Goal: Task Accomplishment & Management: Manage account settings

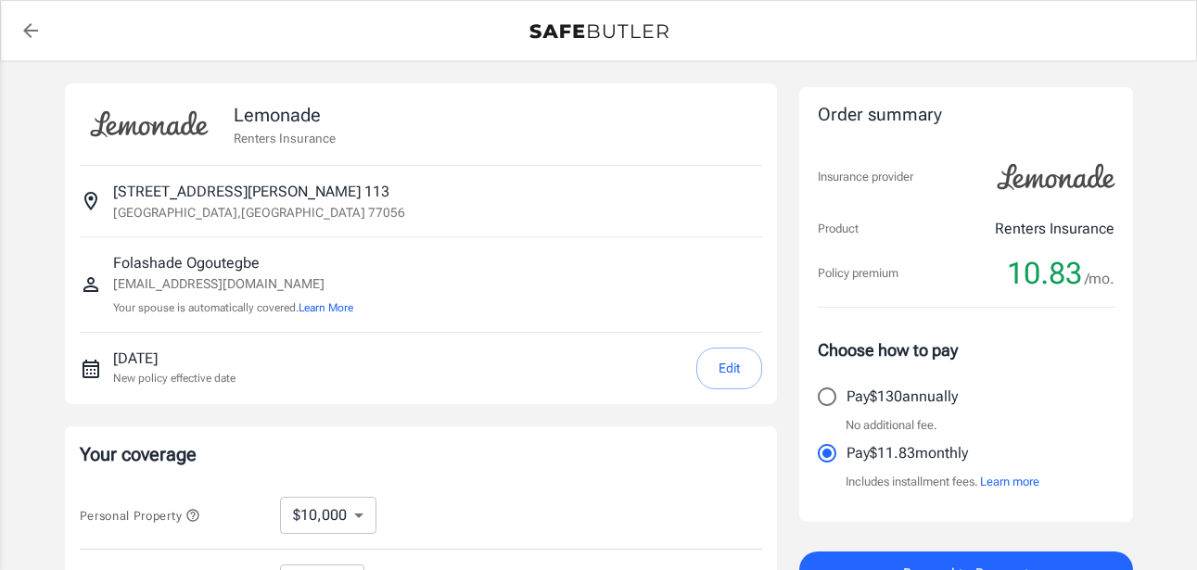
select select "3000"
select select "500"
drag, startPoint x: 28, startPoint y: 226, endPoint x: 15, endPoint y: 228, distance: 13.1
click at [31, 226] on div "Lemonade Renters Insurance [STREET_ADDRESS][PERSON_NAME] [GEOGRAPHIC_DATA] Ogou…" at bounding box center [598, 554] width 1197 height 987
click at [743, 376] on button "Edit" at bounding box center [729, 369] width 66 height 42
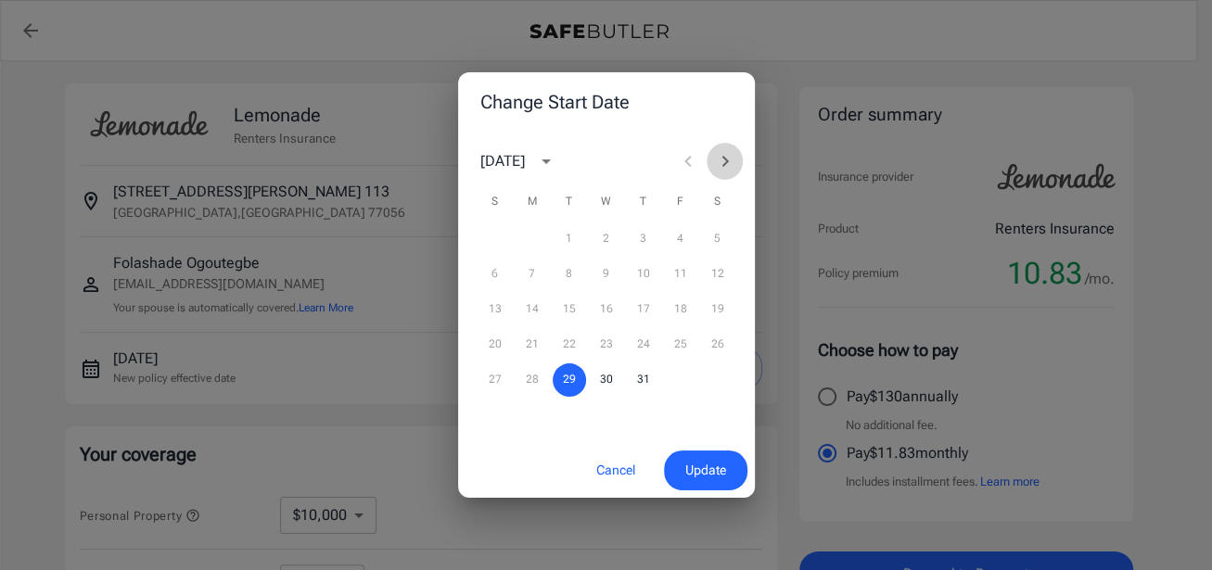
click at [721, 158] on icon "Next month" at bounding box center [724, 161] width 6 height 11
click at [681, 313] on button "15" at bounding box center [680, 309] width 33 height 33
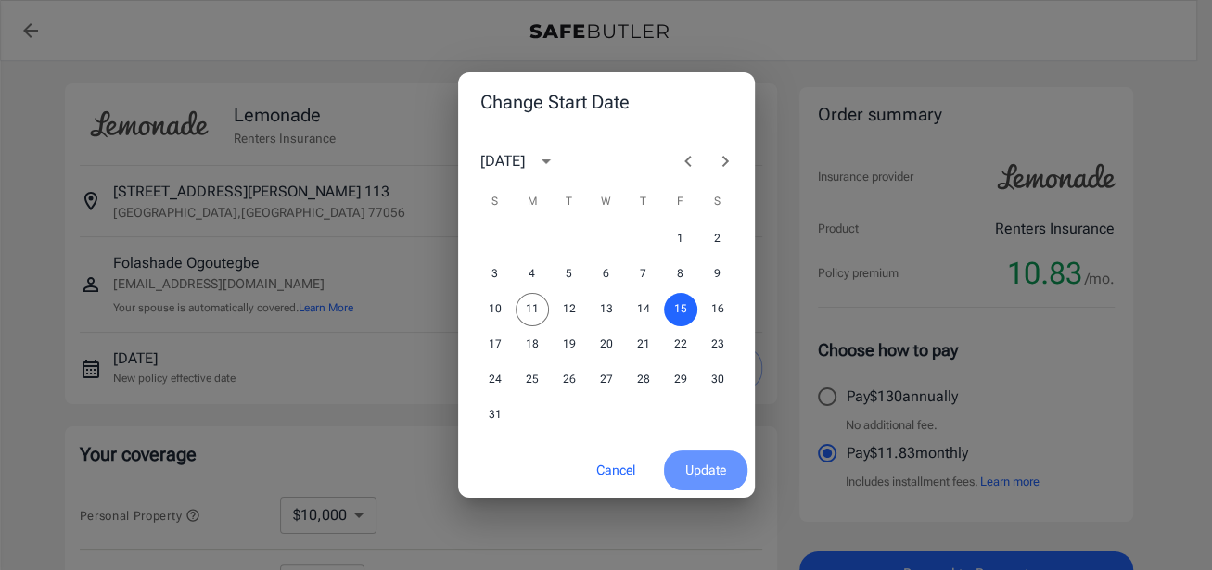
click at [709, 470] on span "Update" at bounding box center [705, 470] width 41 height 23
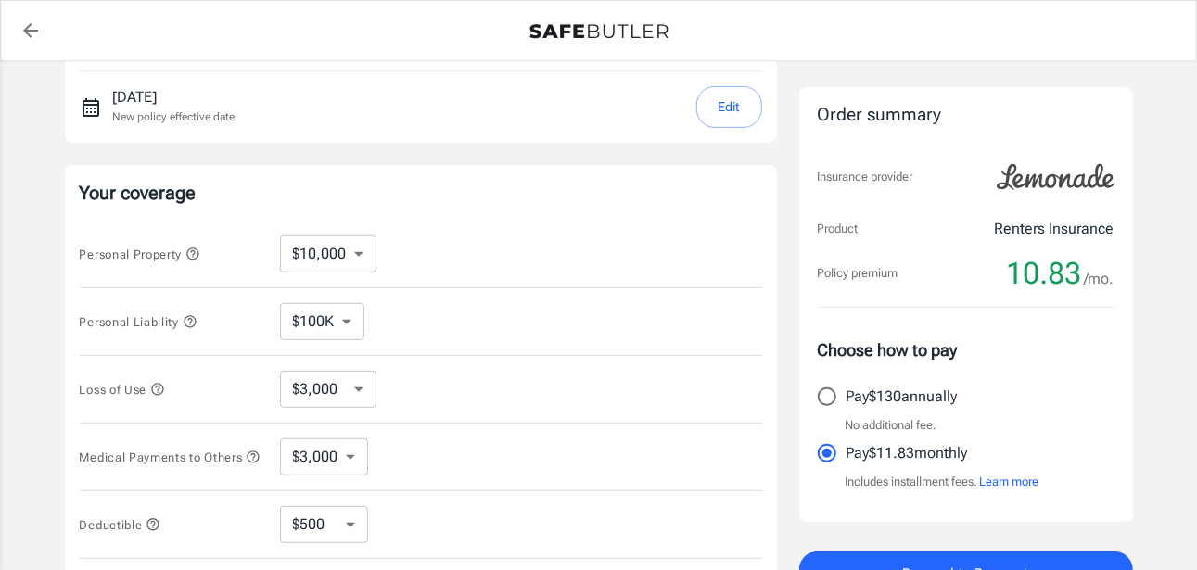
scroll to position [278, 0]
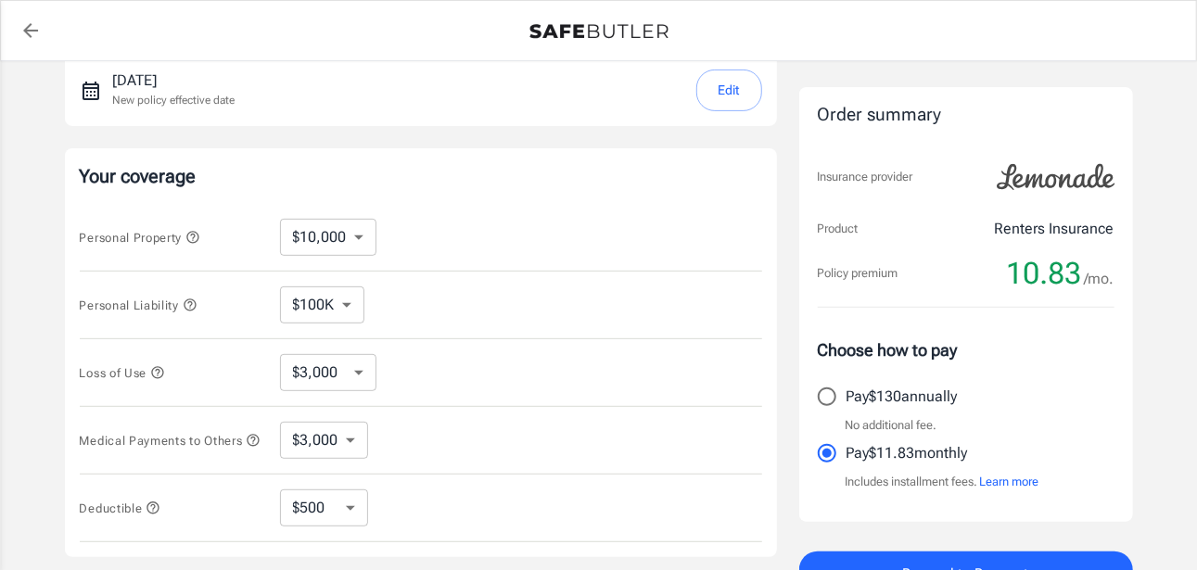
click at [1154, 401] on div "Lemonade Renters Insurance [STREET_ADDRESS][PERSON_NAME] [GEOGRAPHIC_DATA] Ogou…" at bounding box center [599, 276] width 1113 height 987
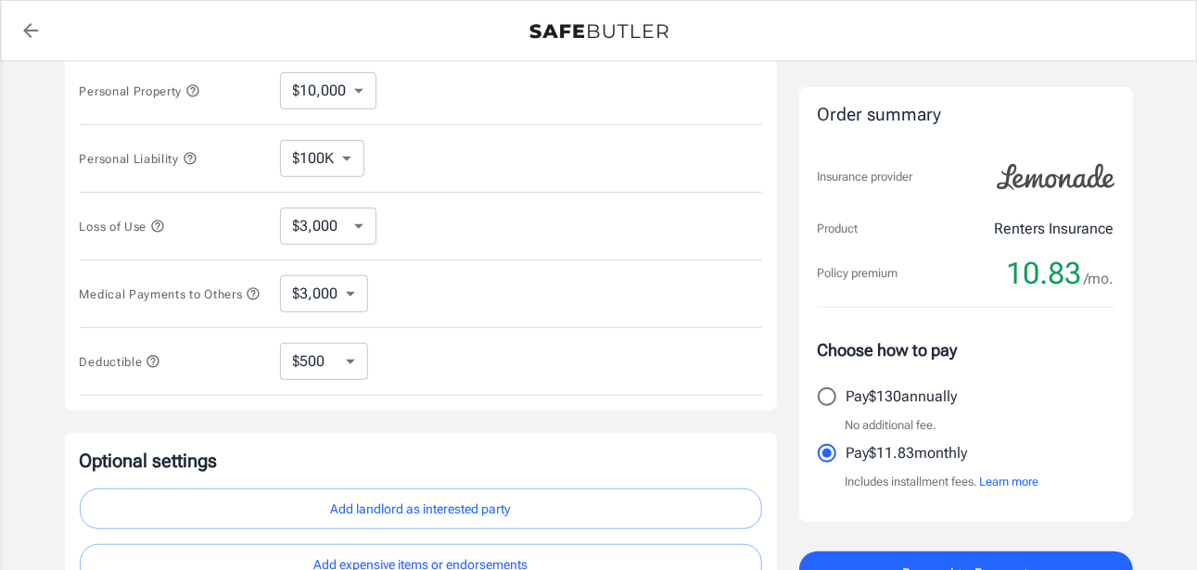
scroll to position [185, 0]
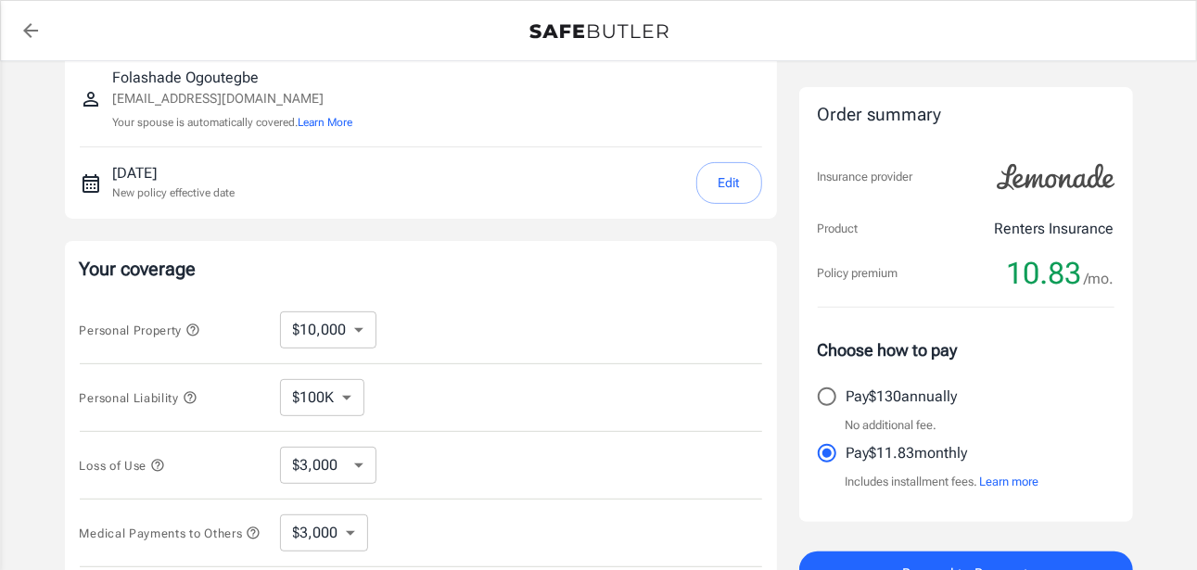
click at [1175, 257] on div "Lemonade Renters Insurance [STREET_ADDRESS][PERSON_NAME] [GEOGRAPHIC_DATA] Ogou…" at bounding box center [598, 369] width 1197 height 987
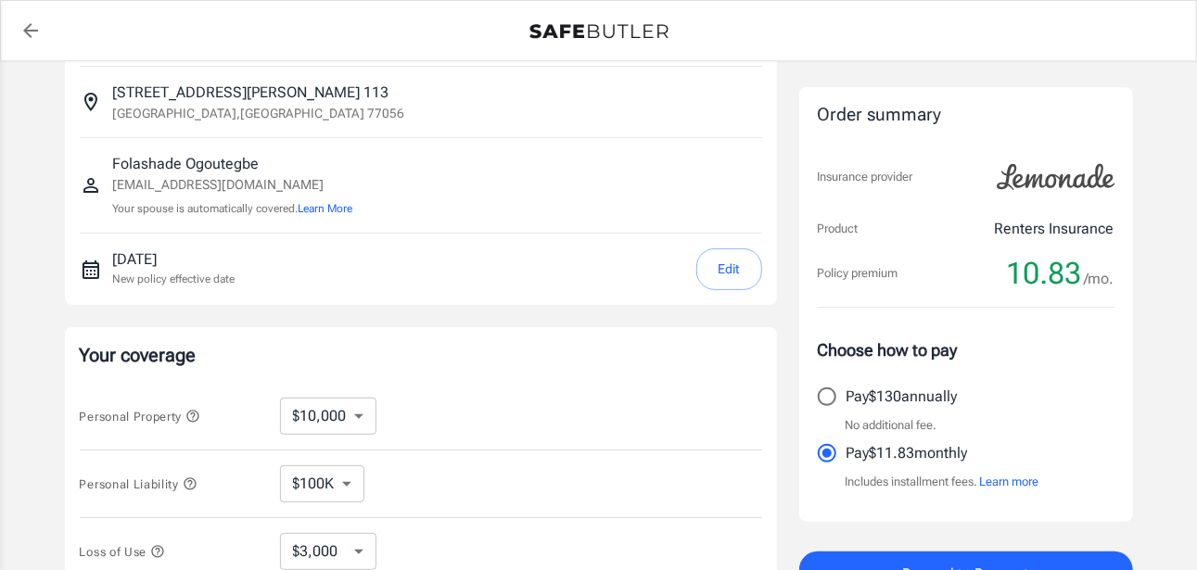
scroll to position [0, 0]
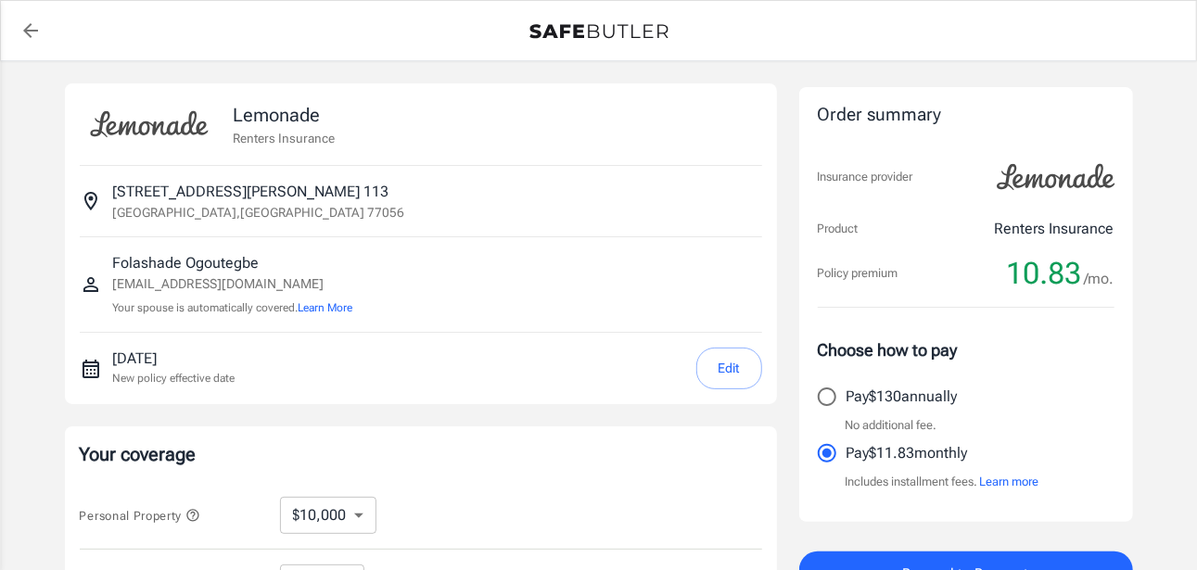
click at [622, 33] on img at bounding box center [598, 31] width 139 height 15
